Goal: Check status: Check status

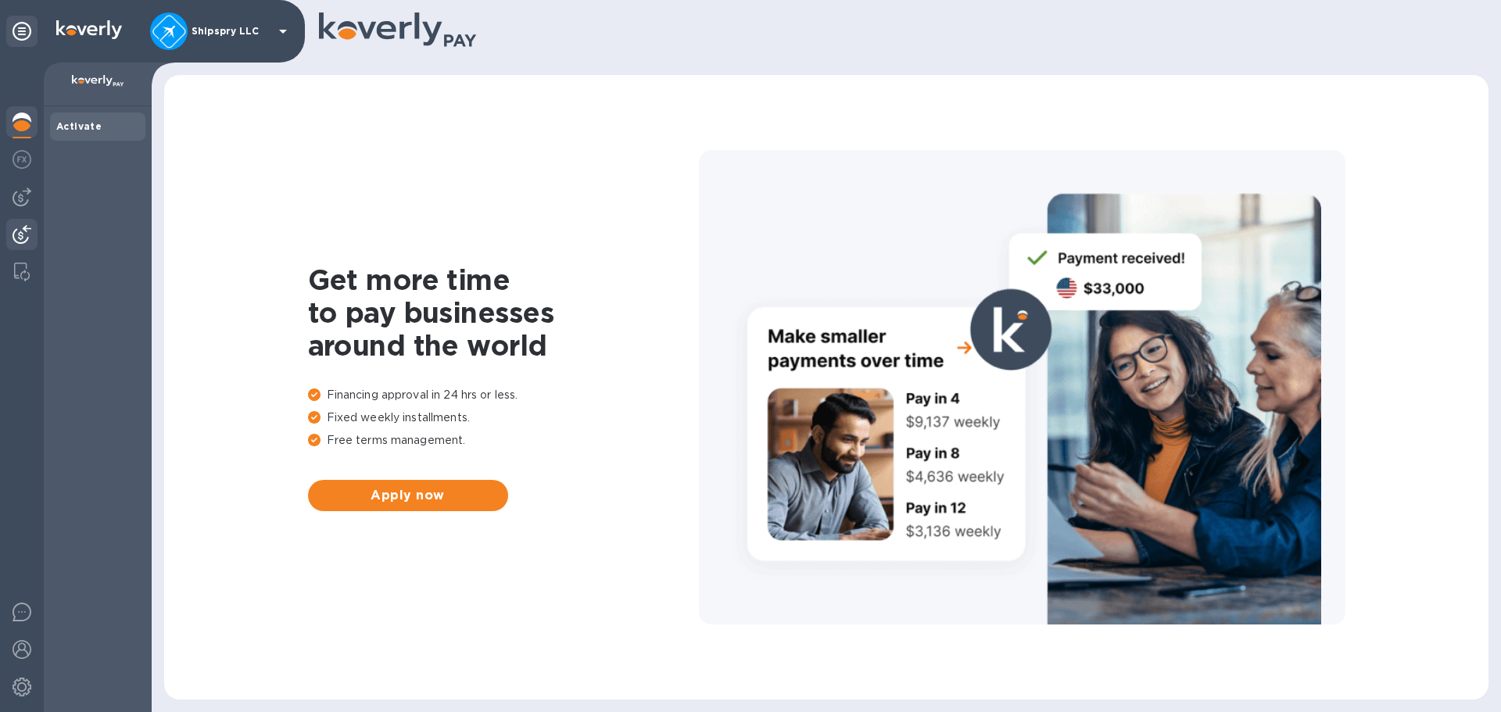
click at [24, 235] on img at bounding box center [22, 234] width 19 height 19
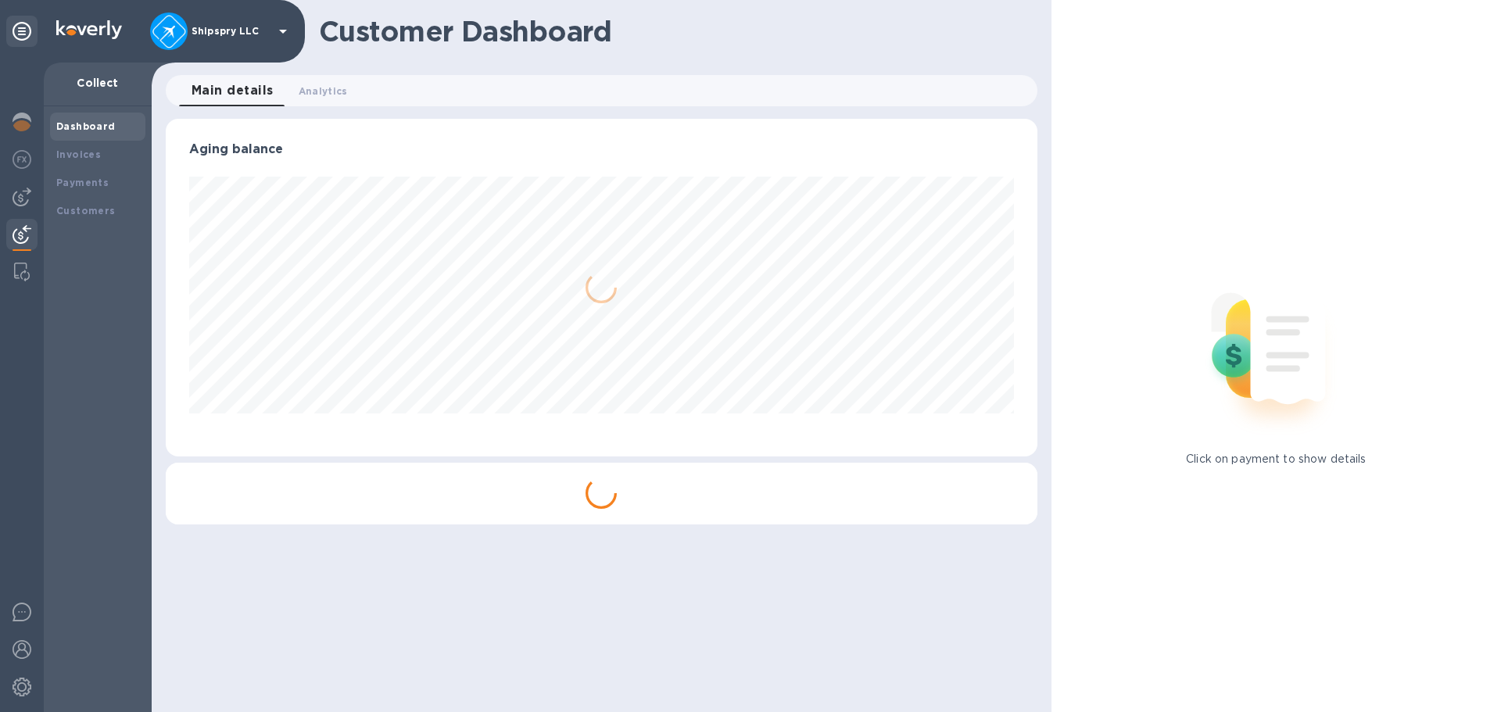
scroll to position [338, 871]
click at [72, 181] on b "Payments" at bounding box center [82, 183] width 52 height 12
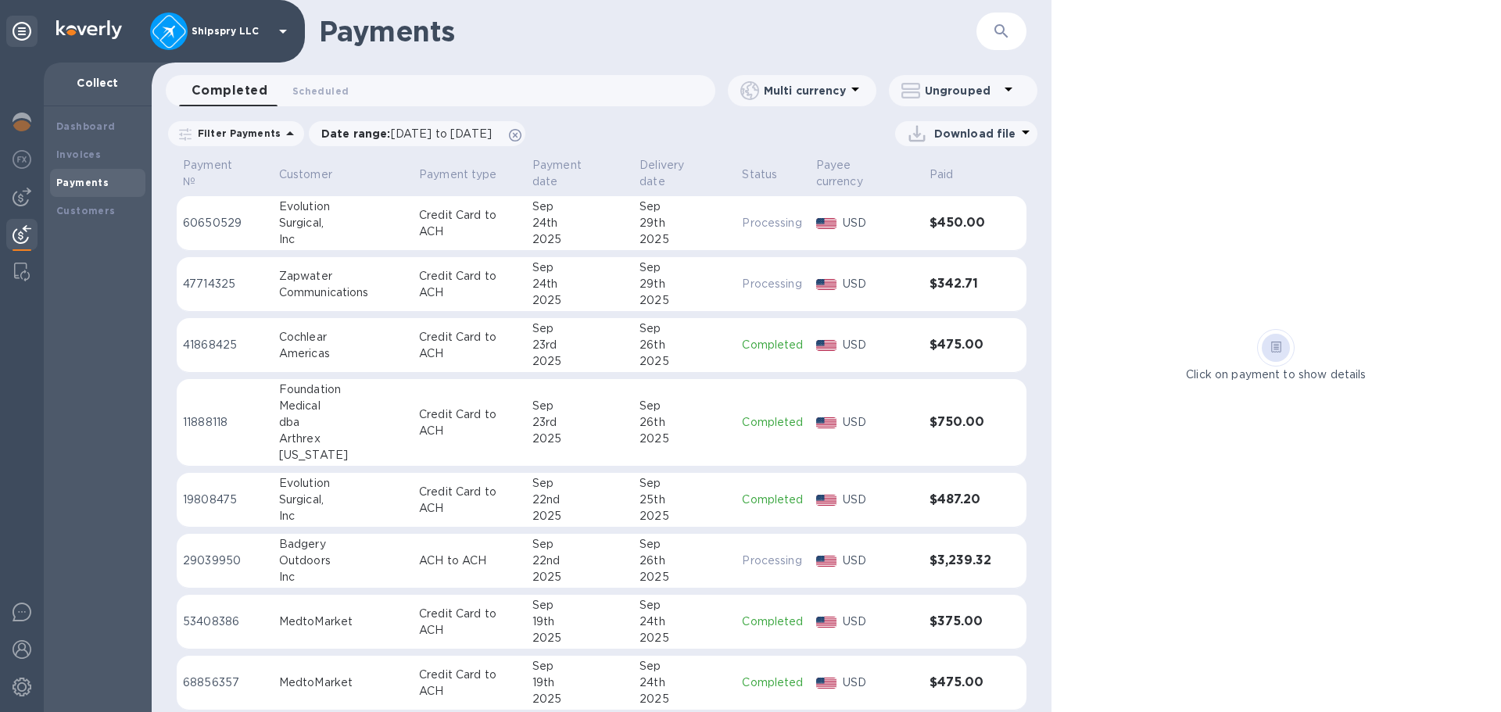
click at [603, 48] on div "Payments ​" at bounding box center [602, 31] width 900 height 63
